Goal: Browse casually

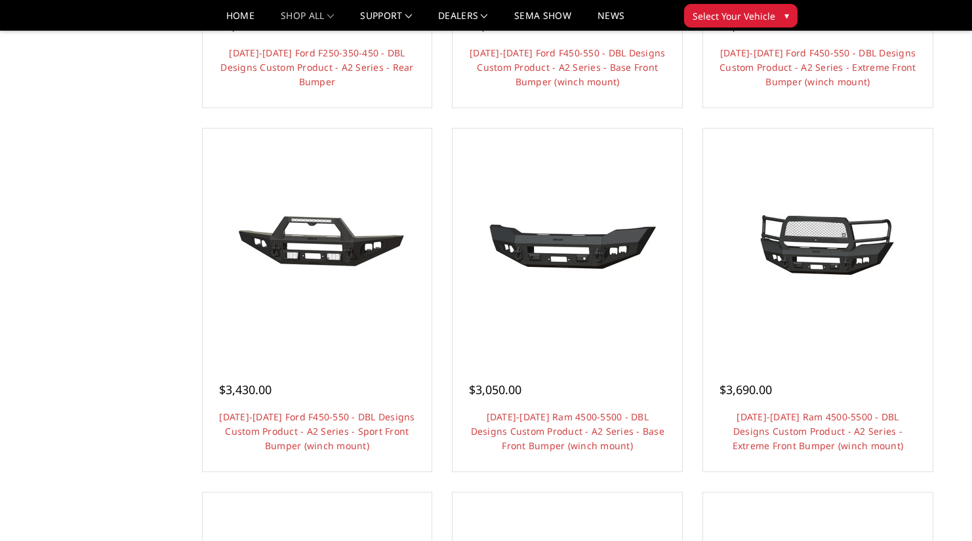
scroll to position [853, 0]
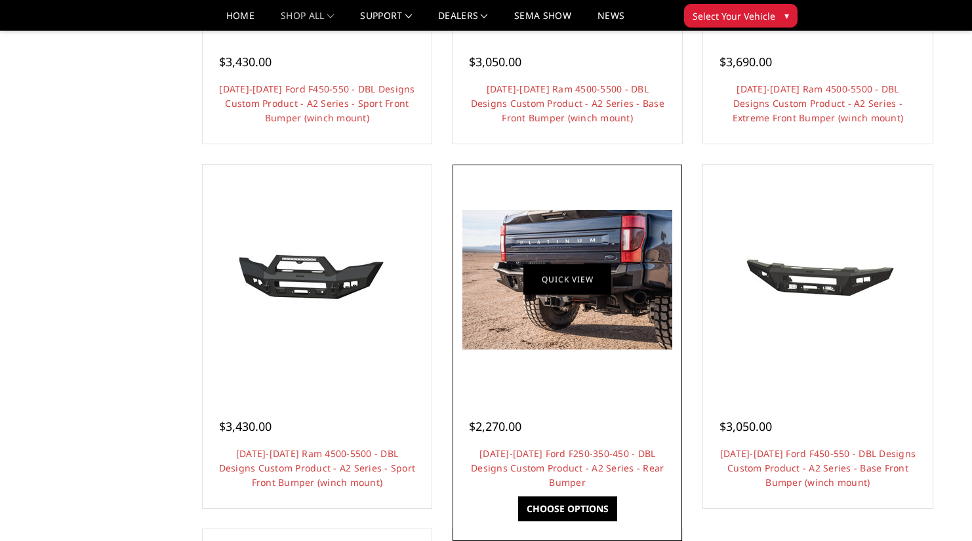
click at [598, 279] on link "Quick view" at bounding box center [568, 279] width 88 height 31
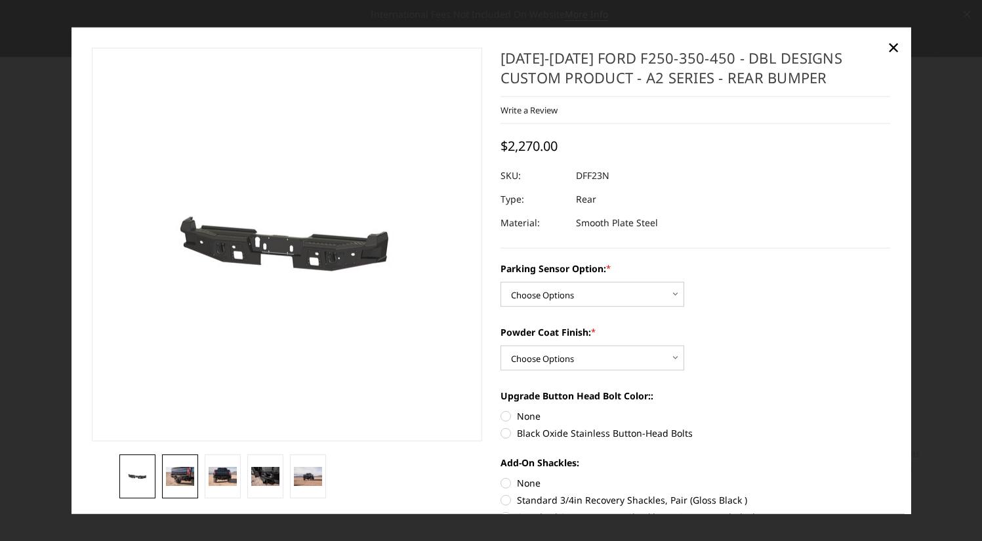
click at [184, 472] on img at bounding box center [180, 476] width 28 height 19
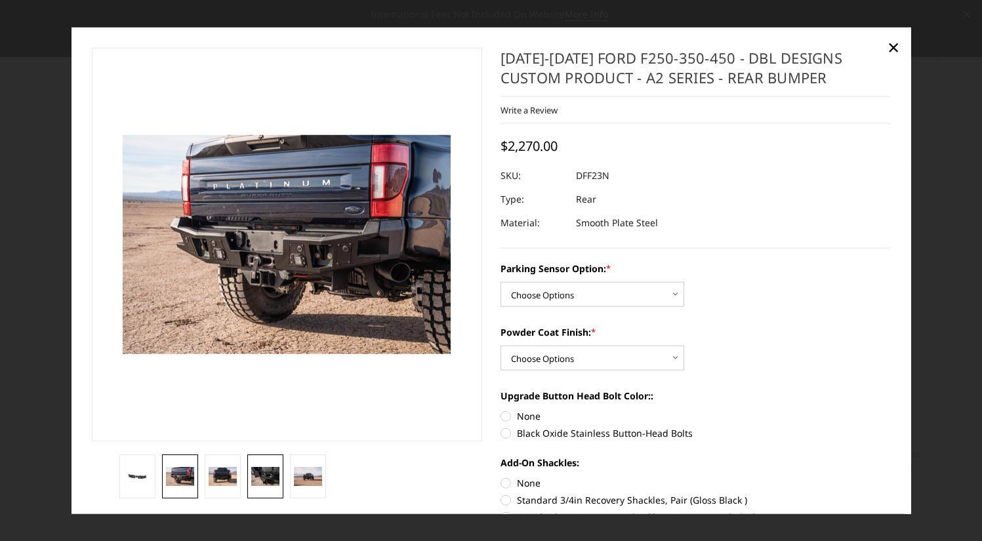
click at [278, 470] on img at bounding box center [265, 476] width 28 height 19
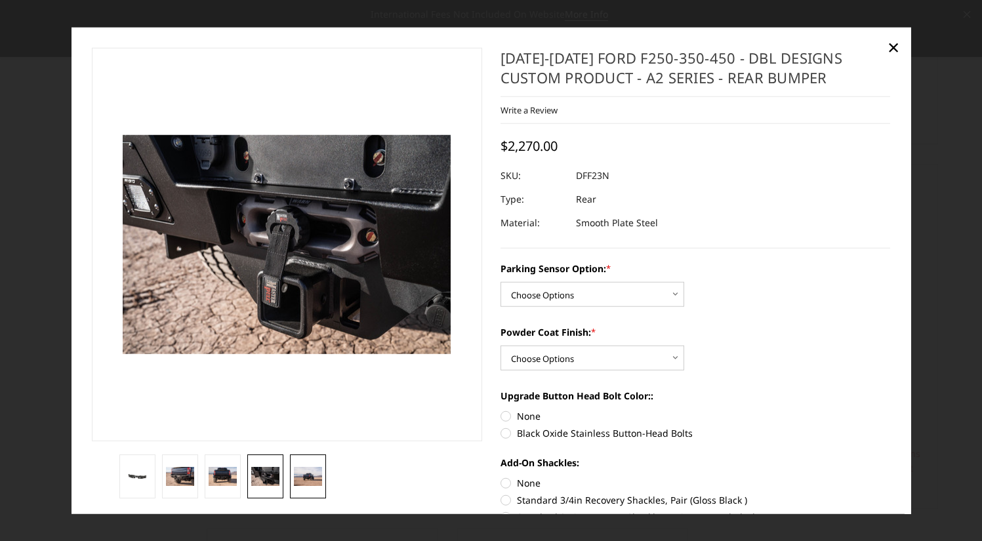
click at [320, 474] on img at bounding box center [308, 476] width 28 height 18
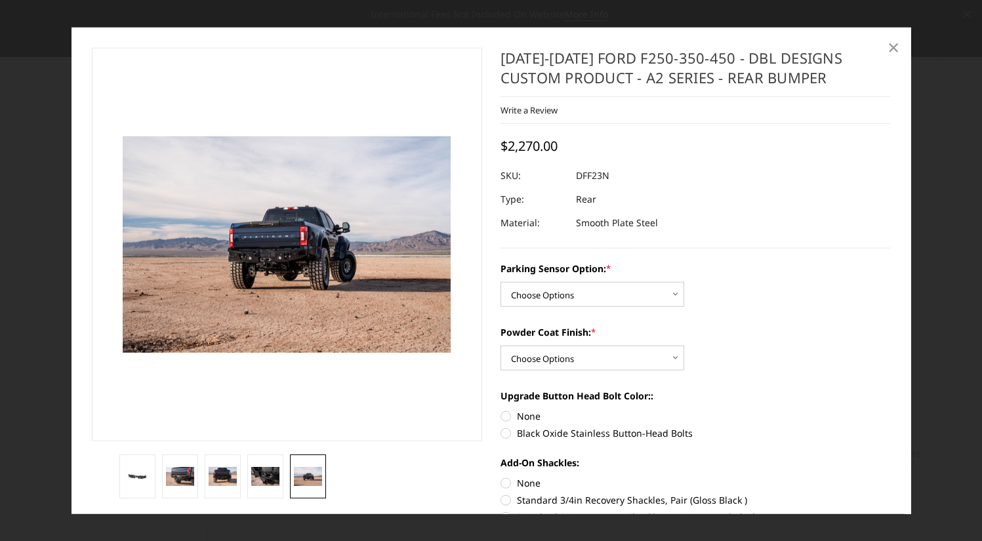
click at [890, 52] on span "×" at bounding box center [894, 47] width 12 height 28
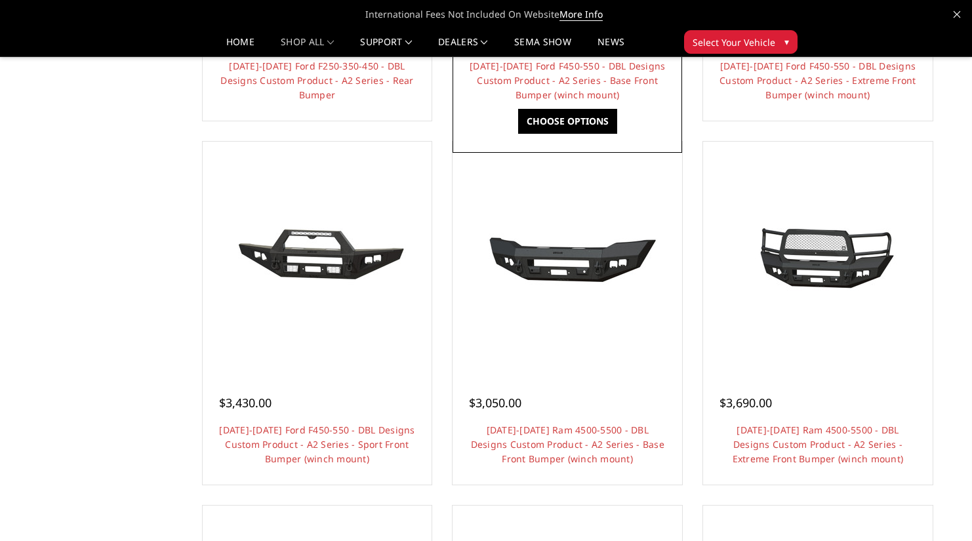
scroll to position [446, 0]
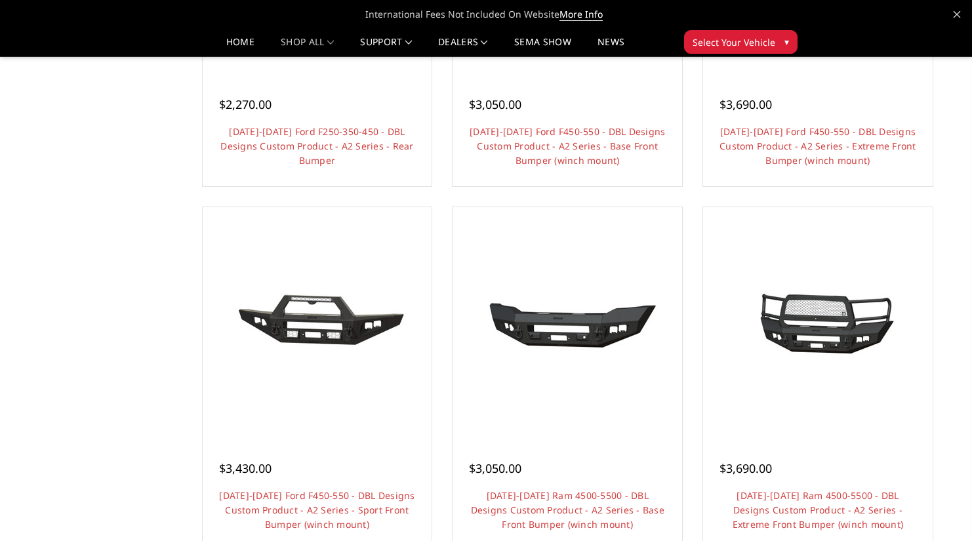
click at [307, 333] on link "Quick view" at bounding box center [317, 344] width 88 height 31
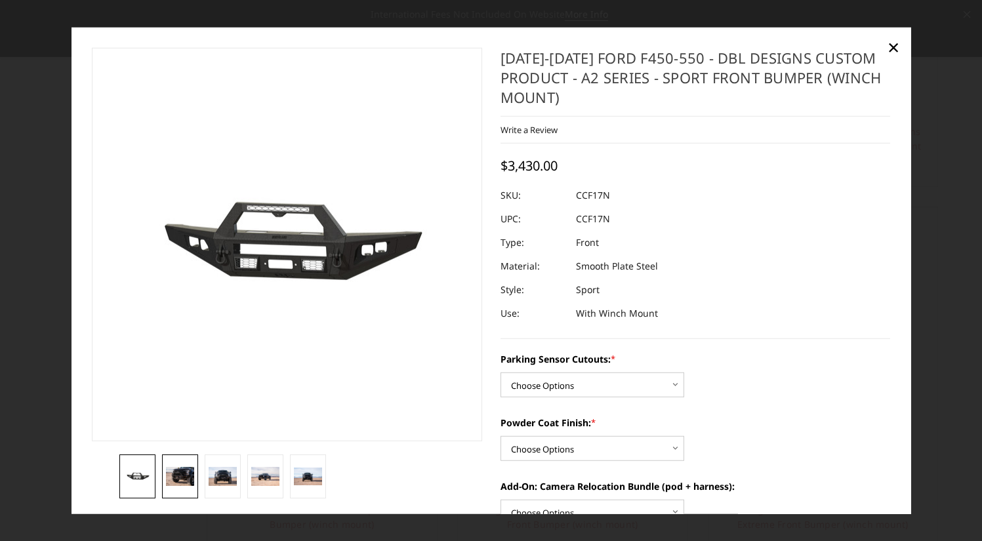
click at [192, 472] on img at bounding box center [180, 476] width 28 height 19
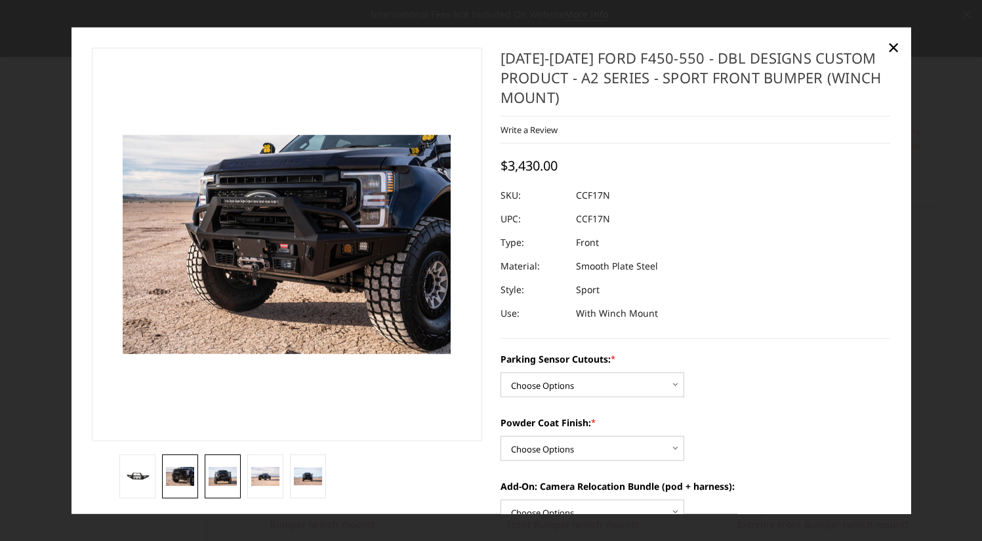
click at [230, 477] on img at bounding box center [223, 476] width 28 height 19
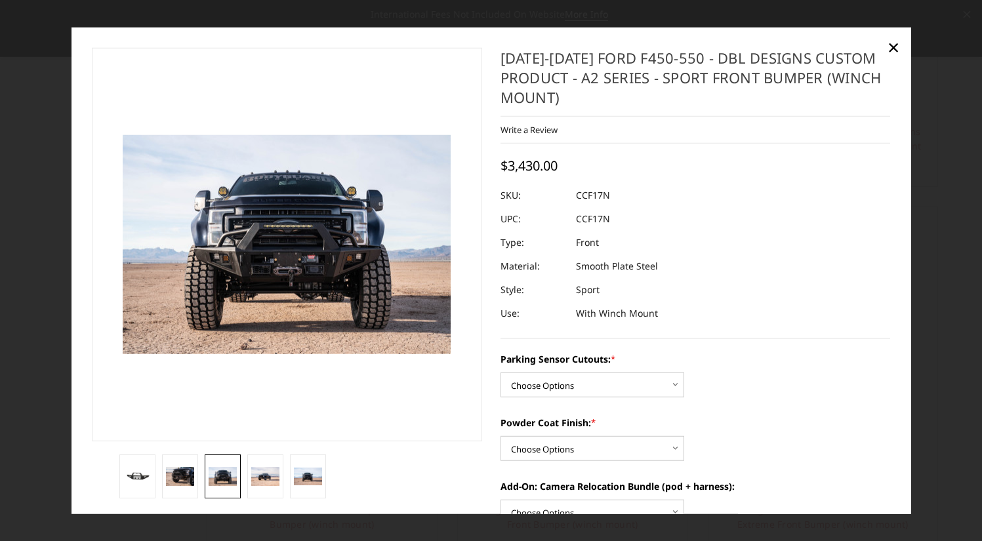
click at [198, 475] on li at bounding box center [180, 477] width 43 height 44
drag, startPoint x: 188, startPoint y: 472, endPoint x: 182, endPoint y: 475, distance: 6.8
click at [182, 475] on img at bounding box center [180, 476] width 28 height 19
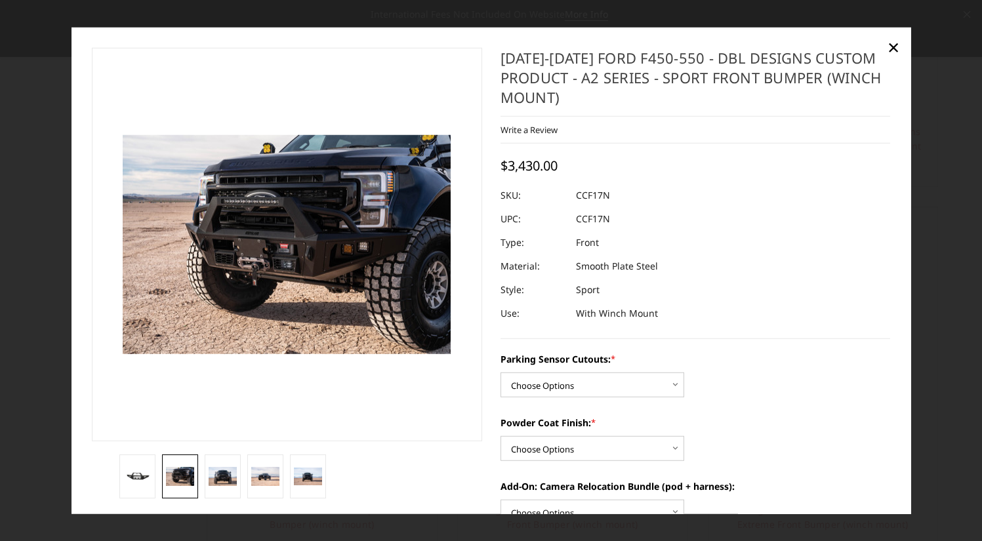
drag, startPoint x: 897, startPoint y: 49, endPoint x: 857, endPoint y: 75, distance: 47.9
click at [896, 50] on span "×" at bounding box center [894, 47] width 12 height 28
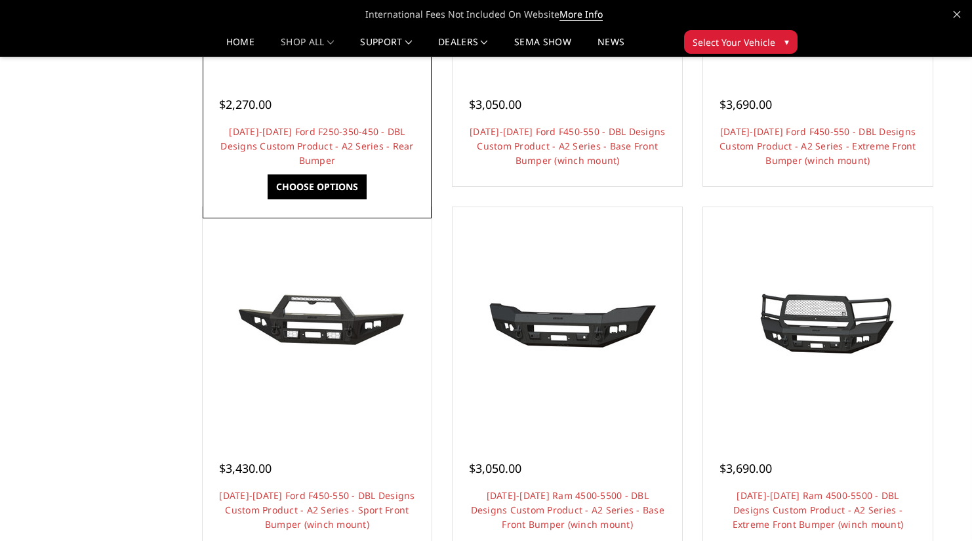
scroll to position [315, 0]
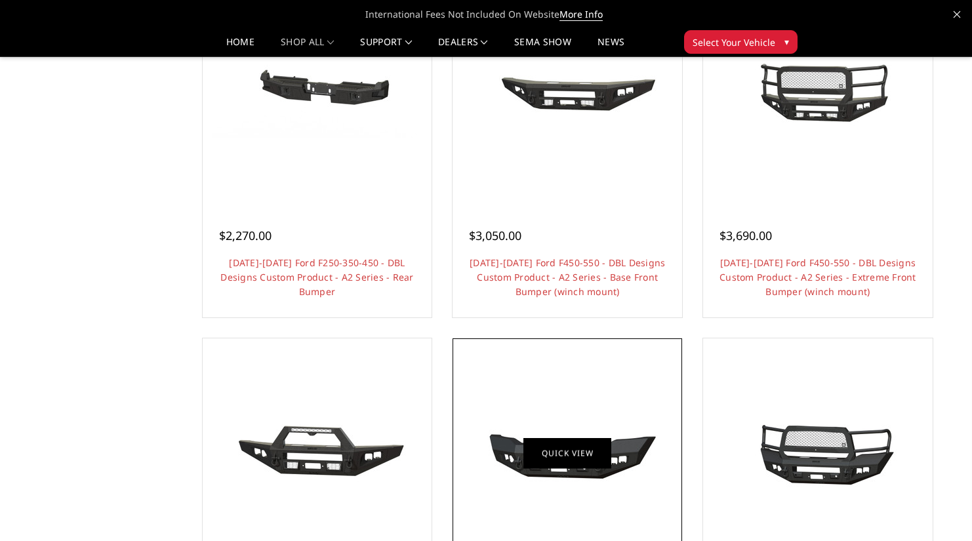
click at [562, 445] on link "Quick view" at bounding box center [568, 453] width 88 height 31
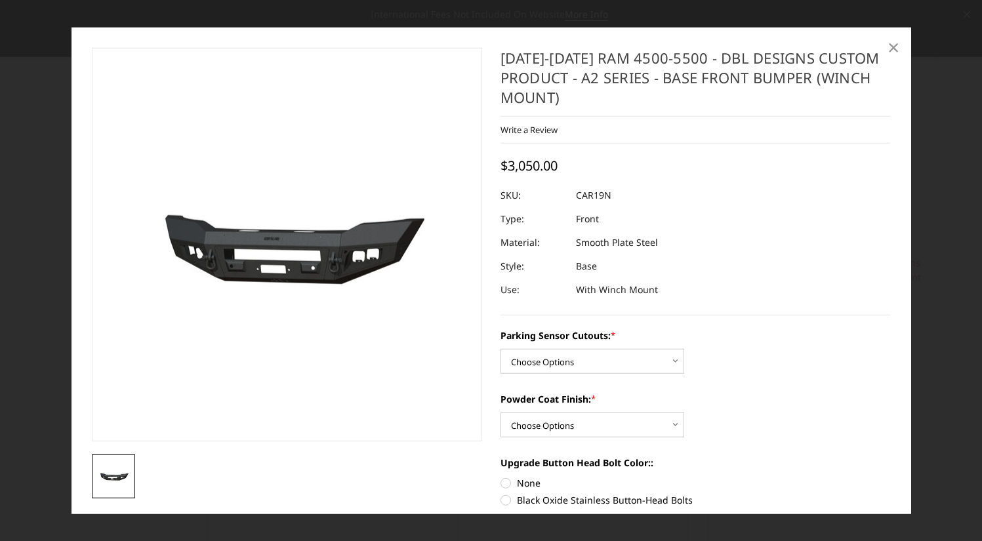
click at [895, 47] on span "×" at bounding box center [894, 47] width 12 height 28
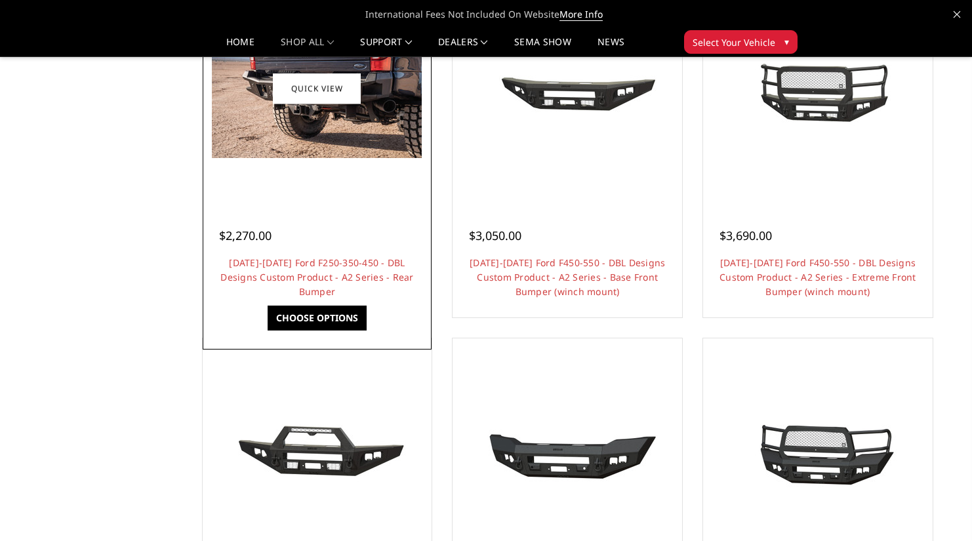
scroll to position [52, 0]
